Goal: Task Accomplishment & Management: Manage account settings

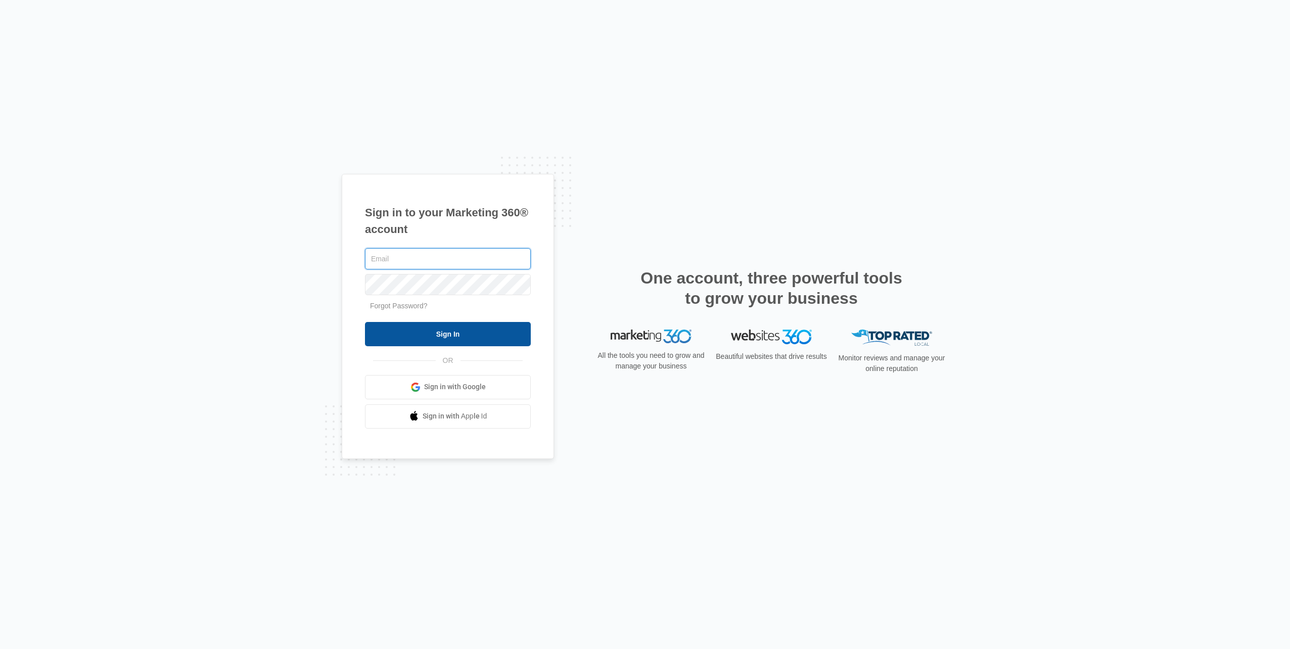
type input "[EMAIL_ADDRESS][DOMAIN_NAME]"
click at [471, 327] on input "Sign In" at bounding box center [448, 334] width 166 height 24
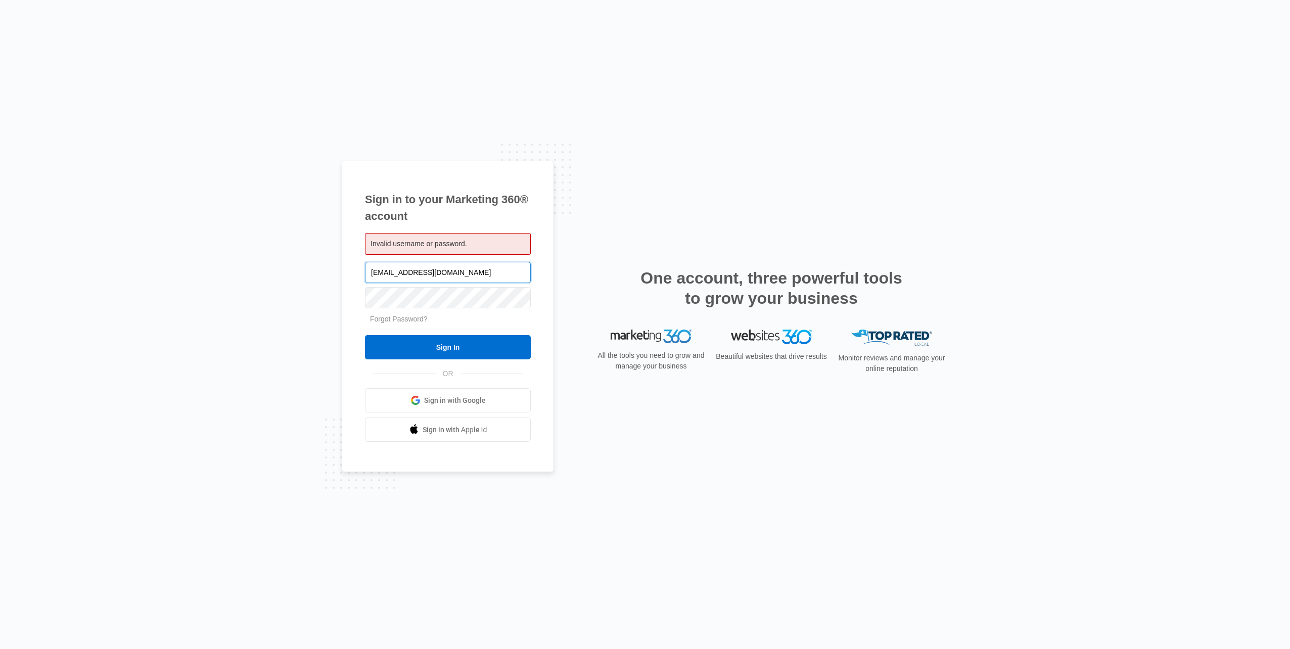
drag, startPoint x: 522, startPoint y: 276, endPoint x: 548, endPoint y: 271, distance: 26.7
click at [524, 276] on input "[EMAIL_ADDRESS][DOMAIN_NAME]" at bounding box center [448, 272] width 166 height 21
click at [548, 271] on div "Sign in to your Marketing 360® account Invalid username or password. safetyfirs…" at bounding box center [448, 317] width 212 height 312
click at [542, 289] on div "Sign in to your Marketing 360® account Invalid username or password. safetyfirs…" at bounding box center [448, 317] width 212 height 312
click at [446, 342] on input "Sign In" at bounding box center [448, 347] width 166 height 24
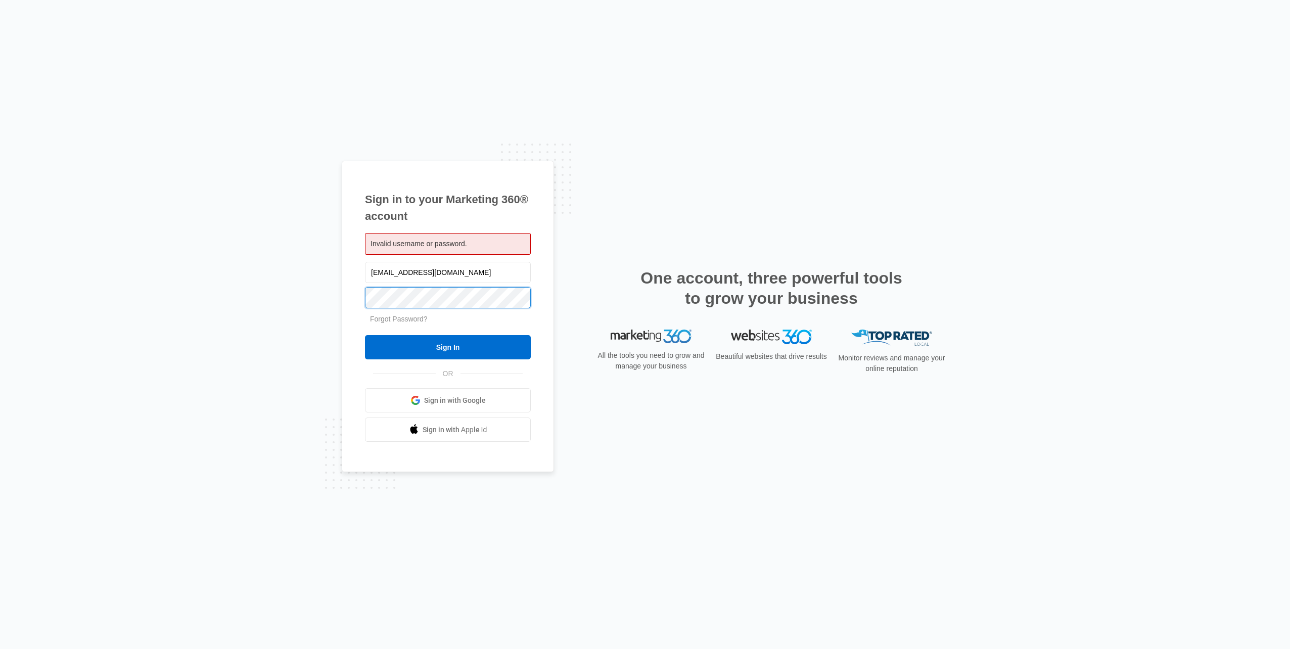
click at [280, 288] on div "Sign in to your Marketing 360® account Invalid username or password. safetyfirs…" at bounding box center [645, 324] width 1290 height 649
click at [462, 351] on input "Sign In" at bounding box center [448, 347] width 166 height 24
click at [486, 403] on link "Sign in with Google" at bounding box center [448, 400] width 166 height 24
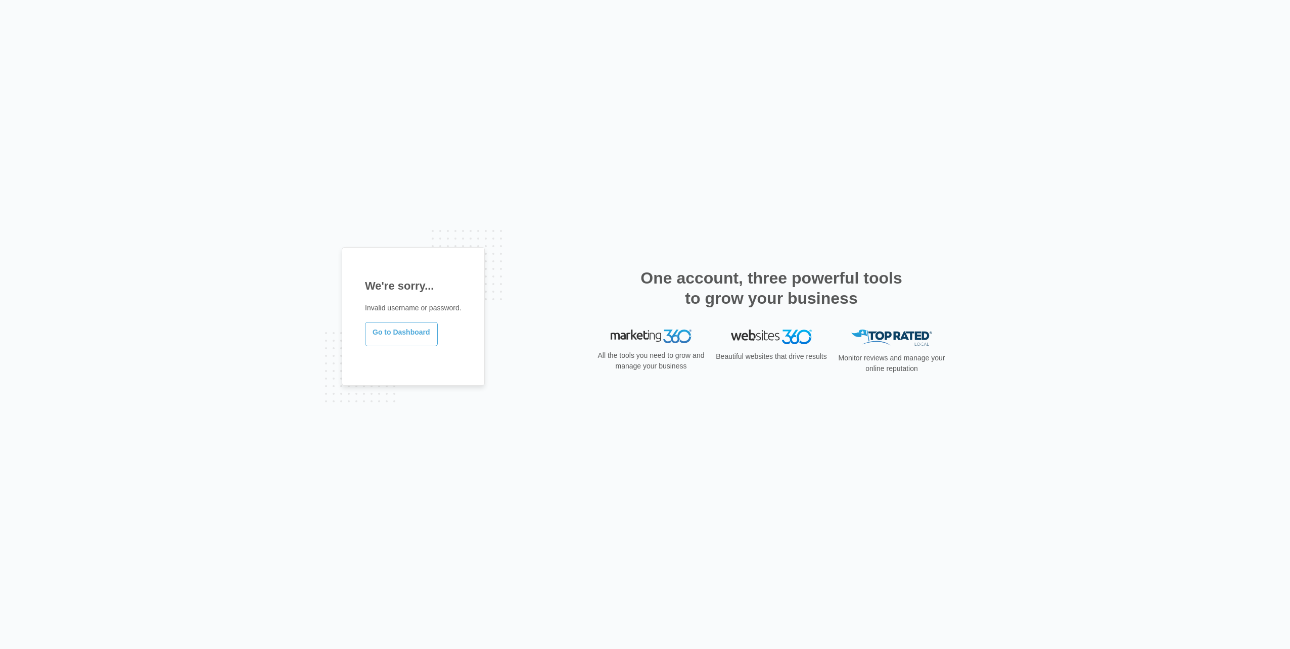
click at [411, 338] on link "Go to Dashboard" at bounding box center [401, 334] width 73 height 24
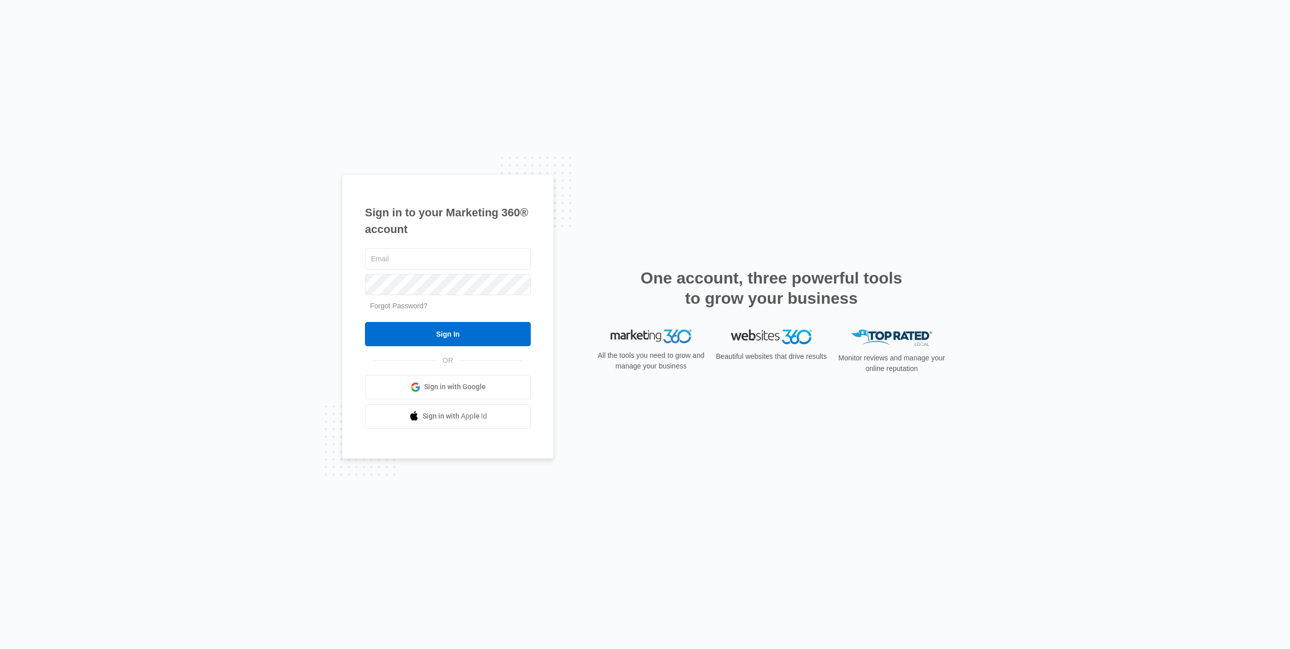
type input "safetyfirstelectric0@gmail.com"
click at [396, 308] on link "Forgot Password?" at bounding box center [399, 306] width 58 height 8
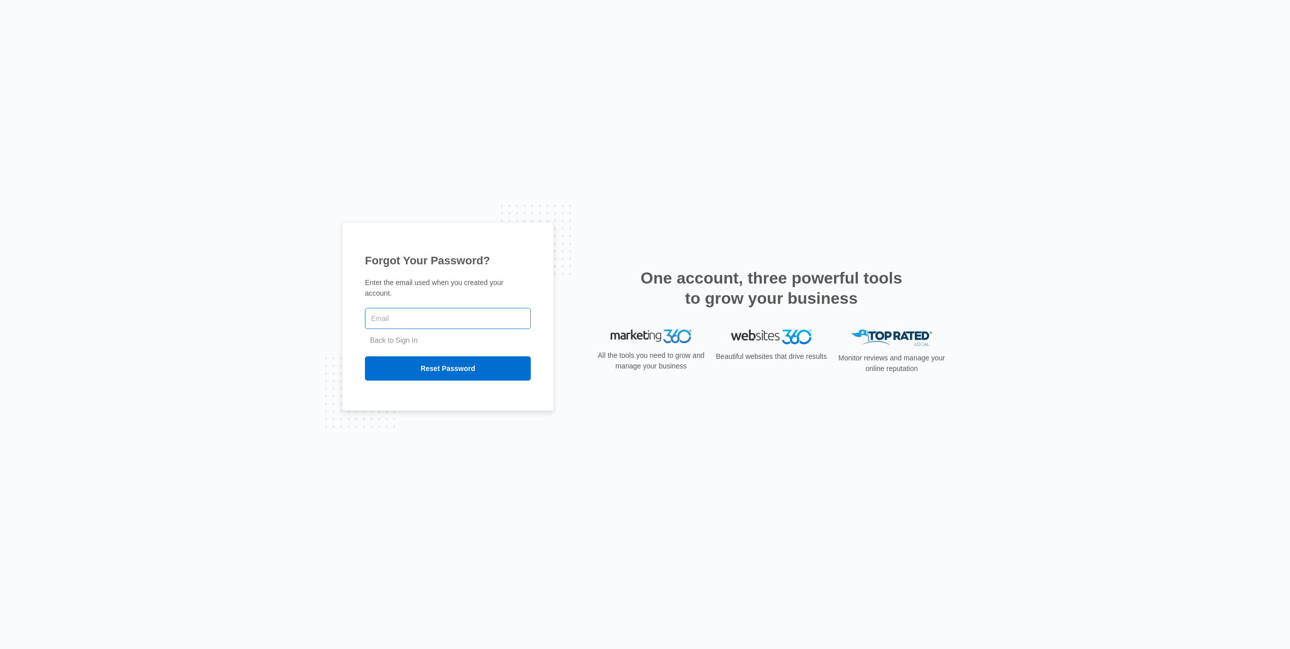
click at [405, 311] on input "text" at bounding box center [448, 318] width 166 height 21
type input "[EMAIL_ADDRESS][DOMAIN_NAME]"
click at [451, 367] on input "Reset Password" at bounding box center [448, 368] width 166 height 24
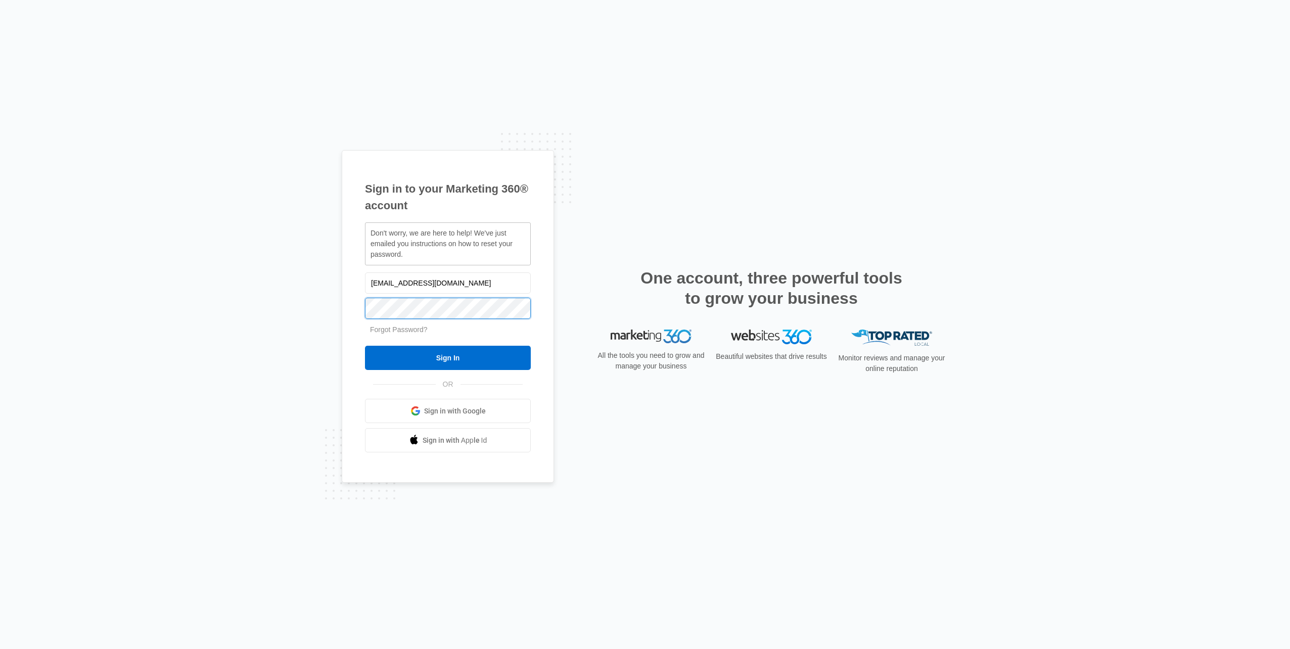
click at [269, 303] on div "Sign in to your Marketing 360® account Don't worry, we are here to help! We've …" at bounding box center [645, 324] width 1290 height 649
click at [490, 359] on input "Sign In" at bounding box center [448, 358] width 166 height 24
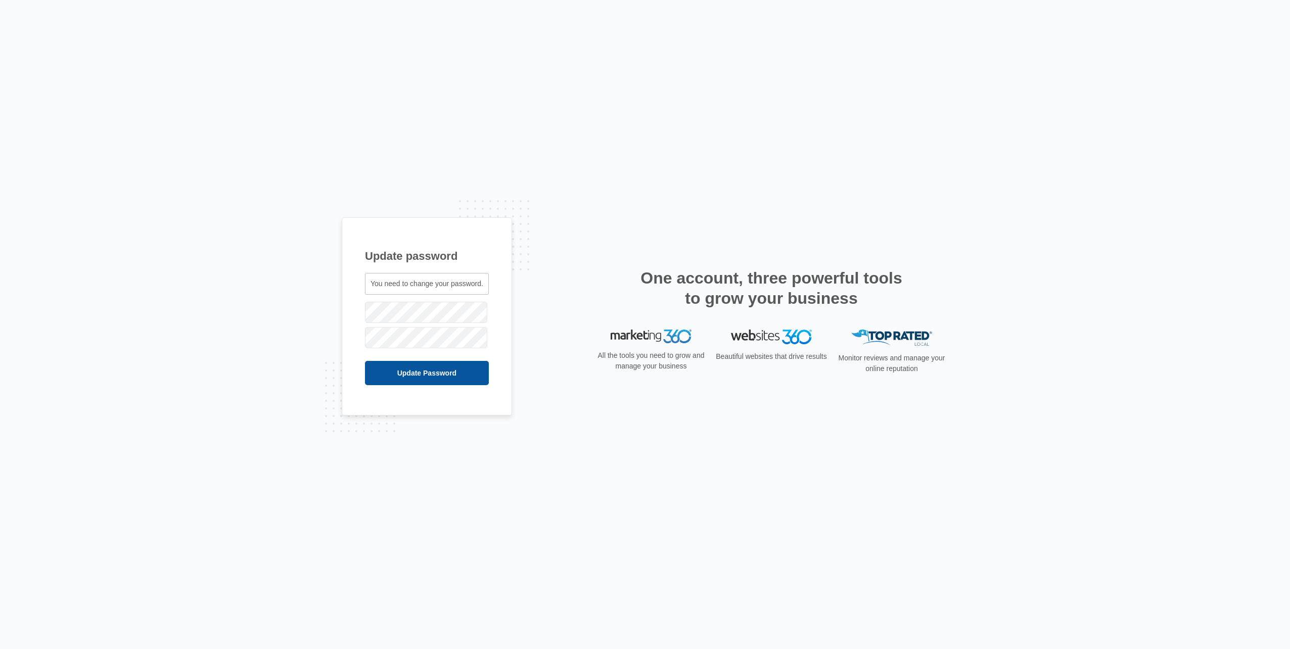
click at [425, 371] on input "Update Password" at bounding box center [427, 373] width 124 height 24
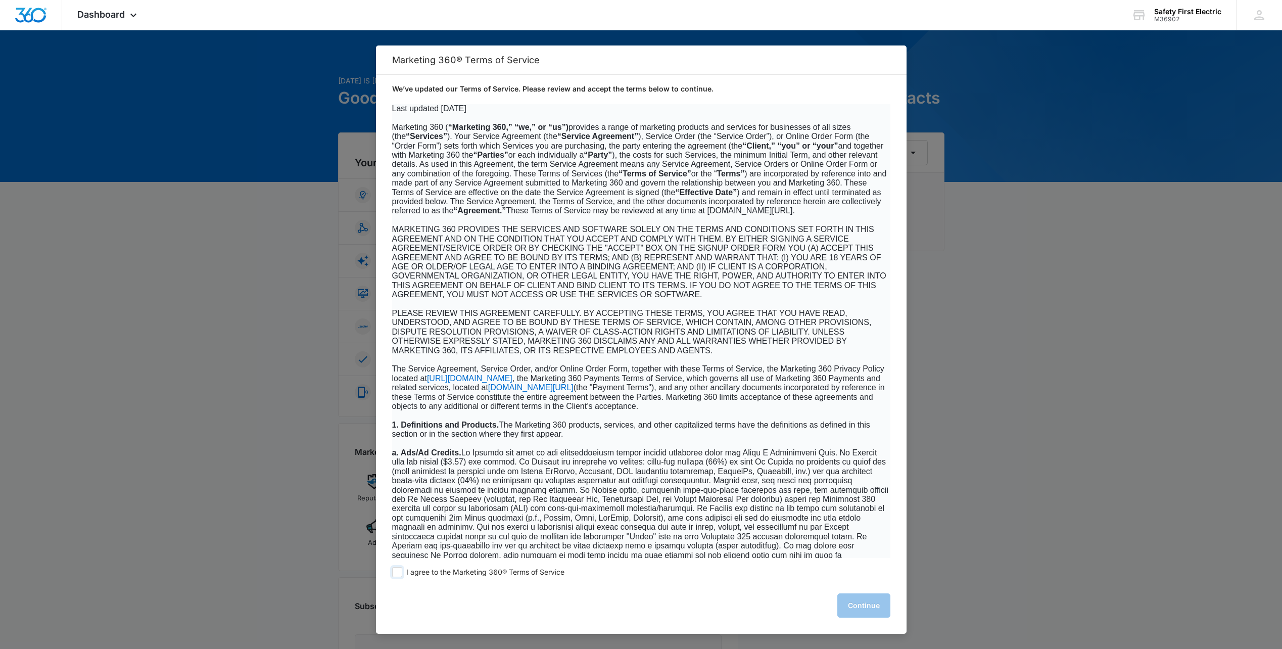
click at [534, 572] on span "I agree to the Marketing 360® Terms of Service" at bounding box center [485, 573] width 158 height 10
click at [402, 572] on input "I agree to the Marketing 360® Terms of Service" at bounding box center [397, 572] width 10 height 10
checkbox input "true"
click at [878, 606] on button "Continue" at bounding box center [864, 605] width 53 height 24
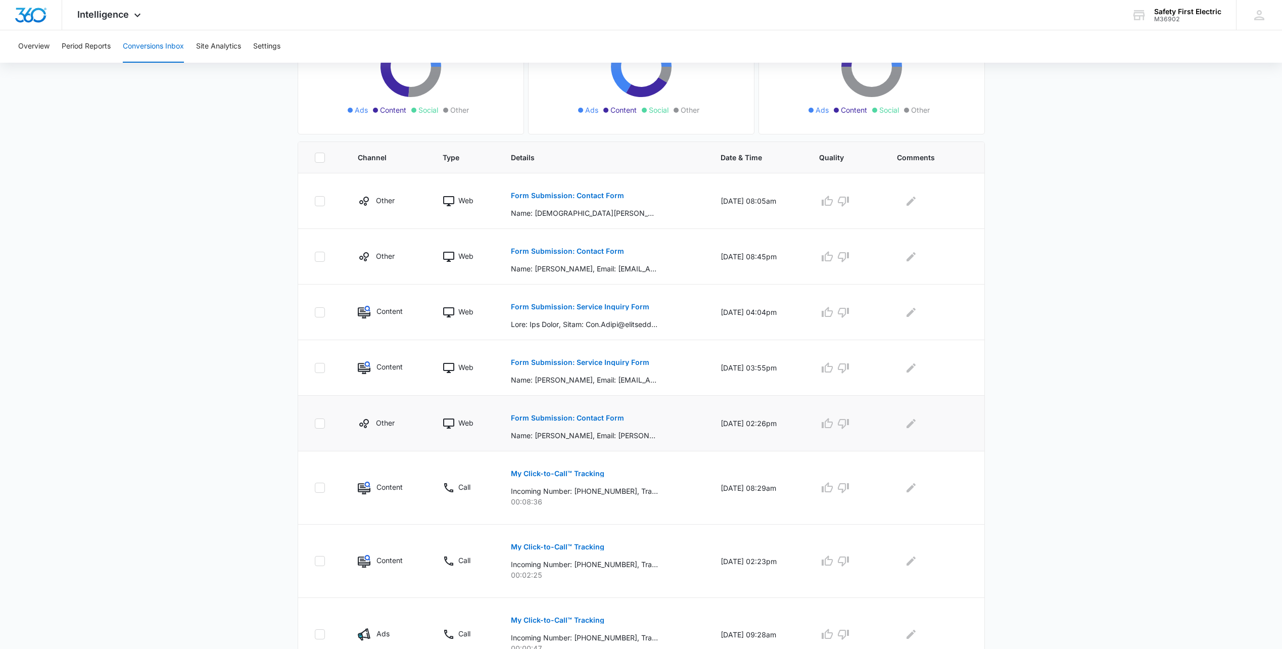
scroll to position [152, 0]
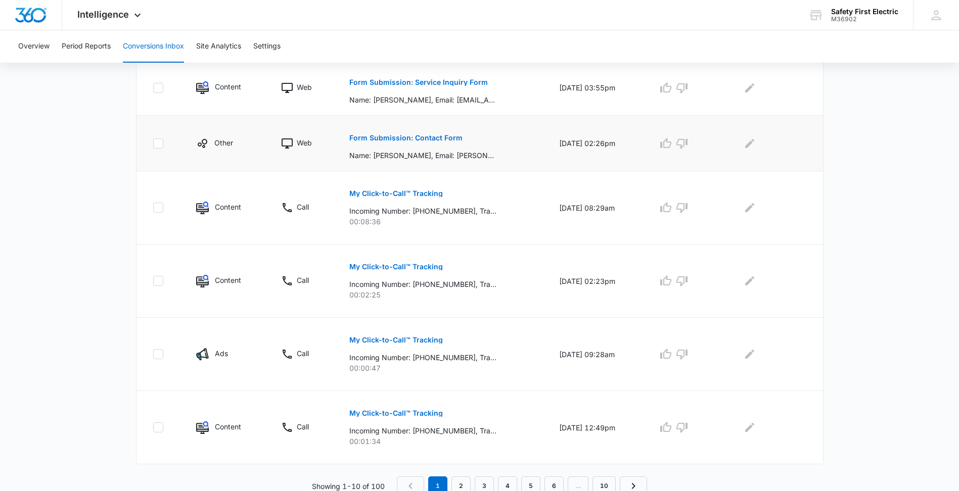
scroll to position [485, 0]
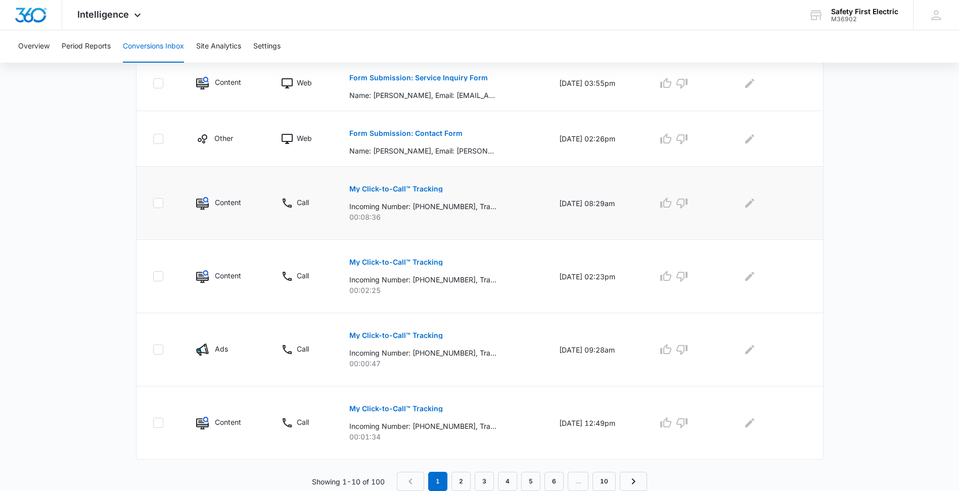
click at [407, 189] on p "My Click-to-Call™ Tracking" at bounding box center [396, 188] width 94 height 7
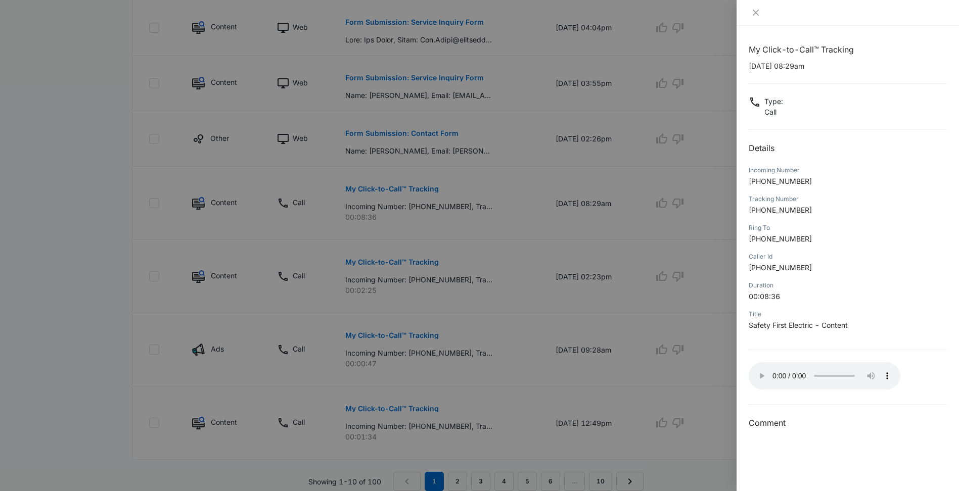
click at [687, 166] on div at bounding box center [479, 245] width 959 height 491
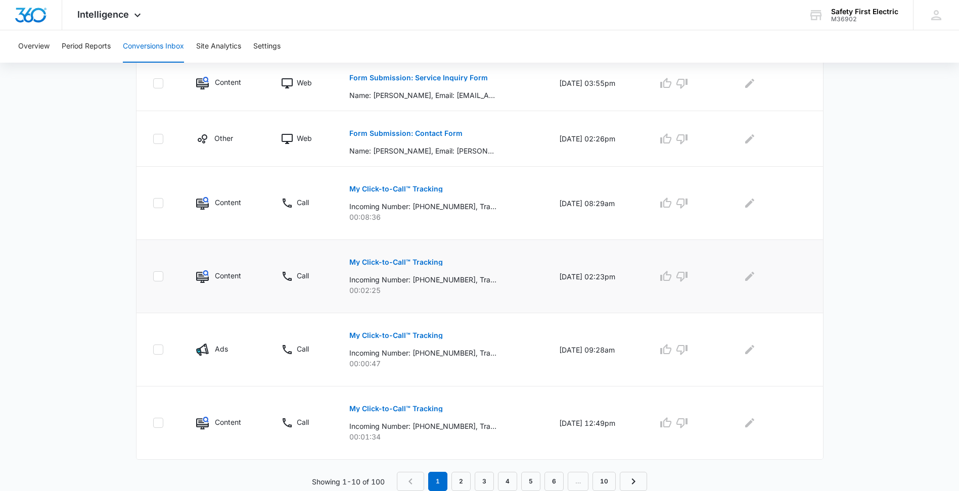
click at [430, 264] on p "My Click-to-Call™ Tracking" at bounding box center [396, 262] width 94 height 7
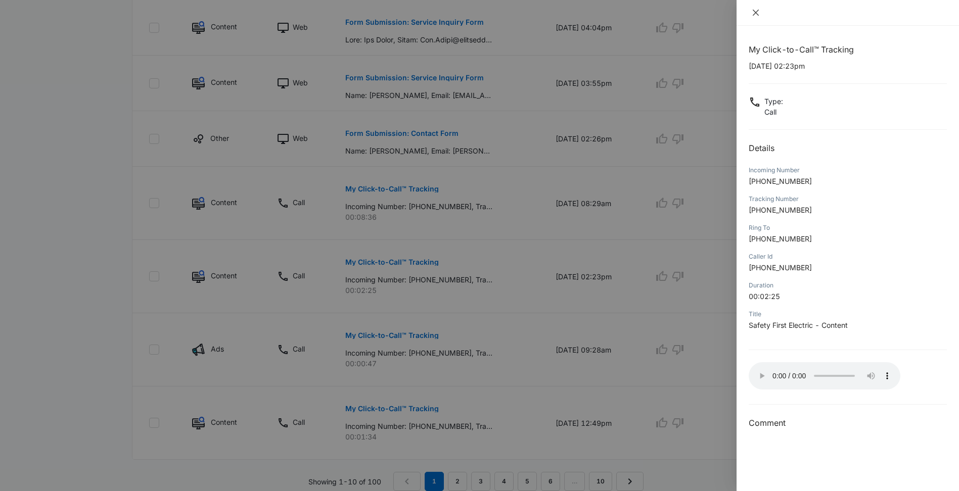
click at [756, 12] on icon "close" at bounding box center [756, 13] width 6 height 6
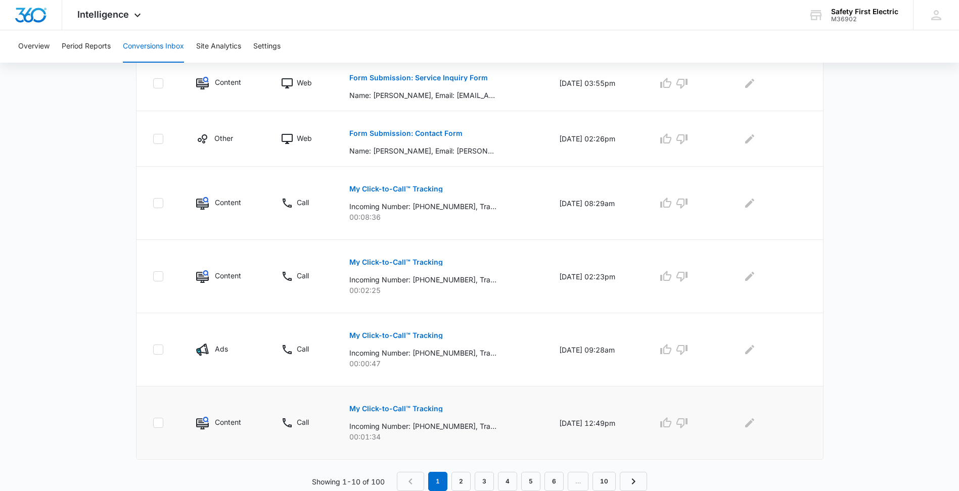
click at [400, 406] on p "My Click-to-Call™ Tracking" at bounding box center [396, 408] width 94 height 7
